Goal: Use online tool/utility: Utilize a website feature to perform a specific function

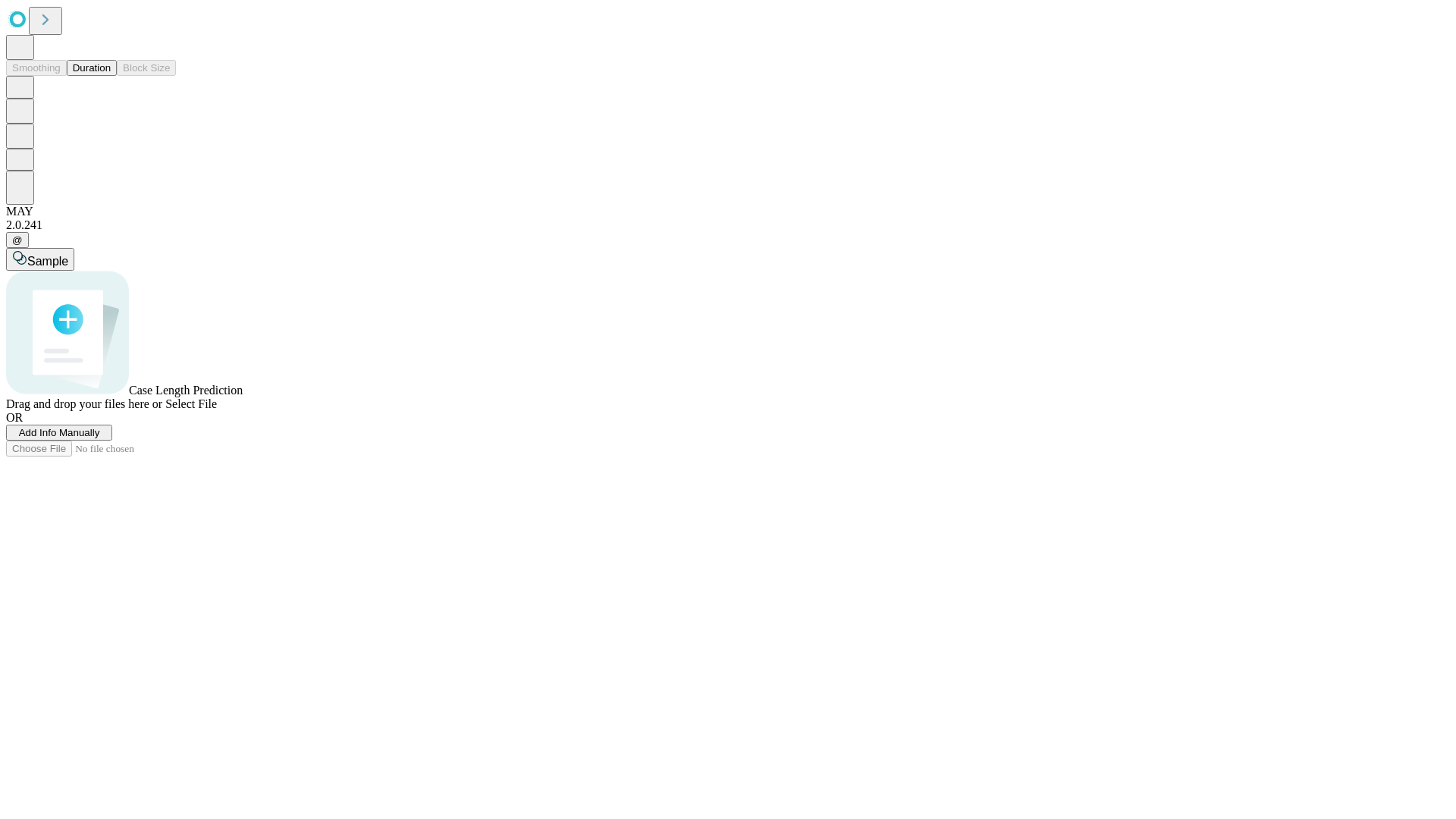
click at [111, 76] on button "Duration" at bounding box center [91, 68] width 50 height 16
click at [217, 410] on span "Select File" at bounding box center [191, 404] width 51 height 13
